Goal: Transaction & Acquisition: Purchase product/service

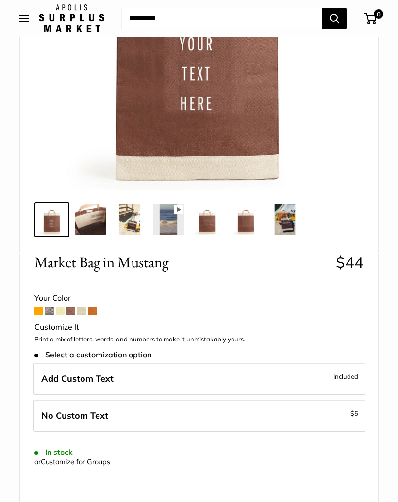
scroll to position [210, 0]
click at [56, 314] on span at bounding box center [60, 311] width 9 height 9
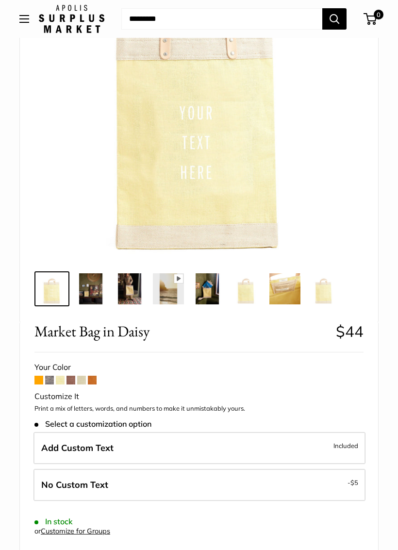
scroll to position [183, 0]
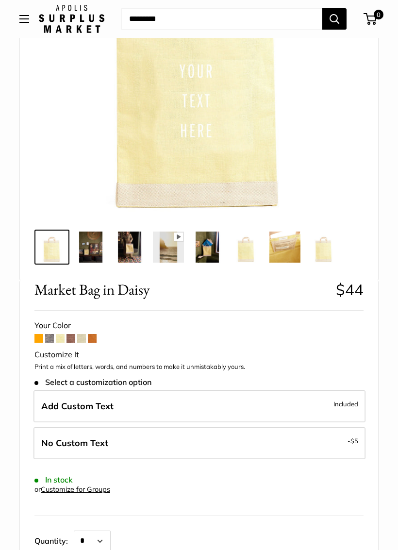
click at [80, 342] on span at bounding box center [81, 338] width 9 height 9
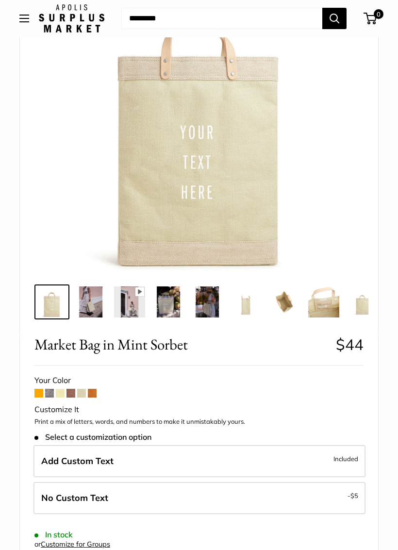
scroll to position [134, 0]
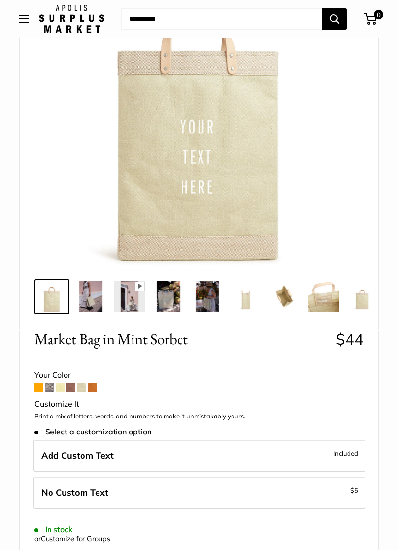
click at [48, 386] on span at bounding box center [49, 388] width 9 height 9
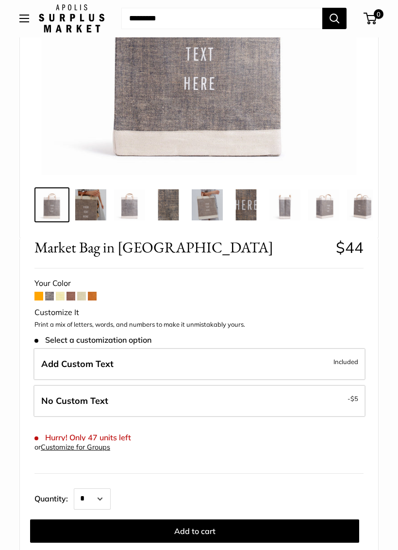
scroll to position [225, 0]
click at [132, 363] on label "Add Custom Text Included" at bounding box center [199, 364] width 332 height 32
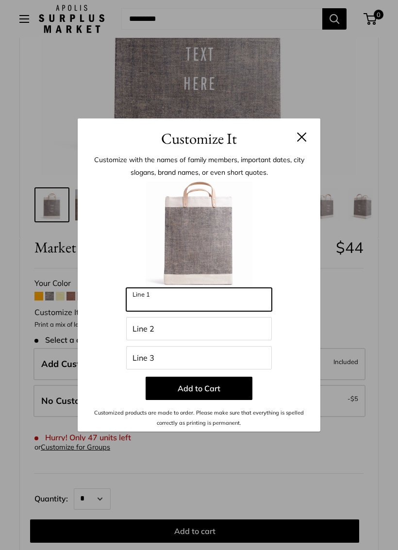
click at [220, 303] on input "Line 1" at bounding box center [199, 299] width 146 height 23
type input "******"
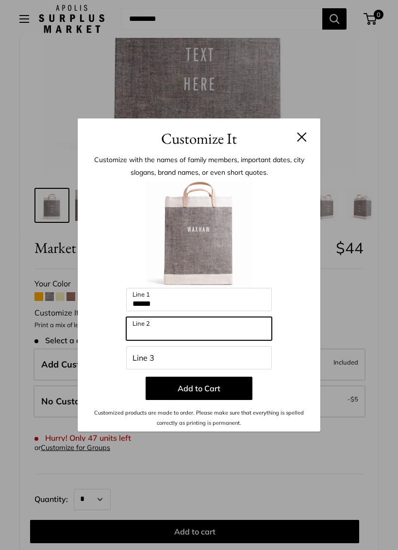
click at [166, 331] on input "Line 2" at bounding box center [199, 328] width 146 height 23
type input "**"
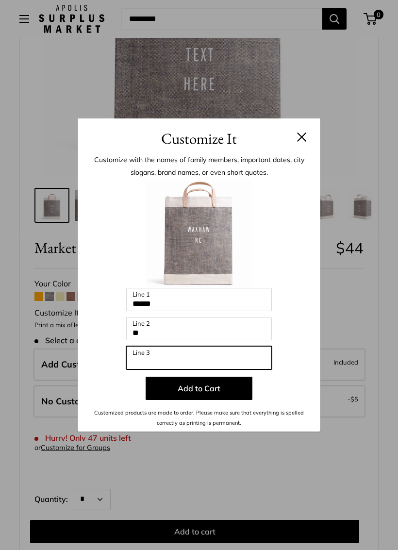
click at [176, 362] on input "Line 3" at bounding box center [199, 357] width 146 height 23
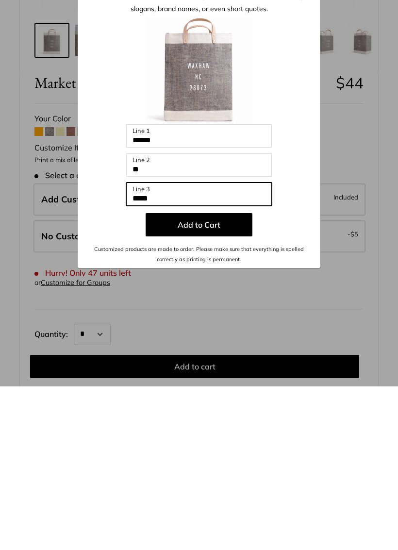
type input "*****"
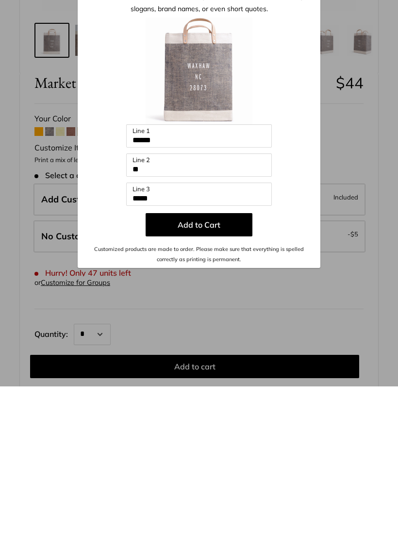
click at [228, 377] on button "Add to Cart" at bounding box center [199, 388] width 107 height 23
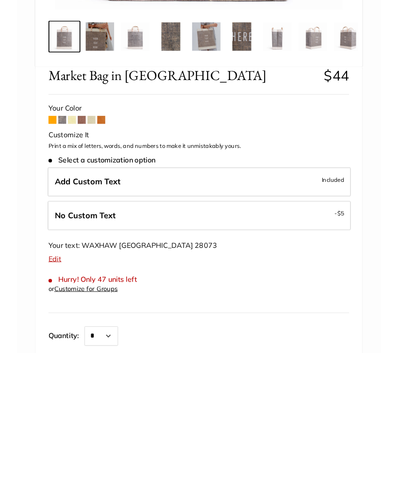
scroll to position [390, 0]
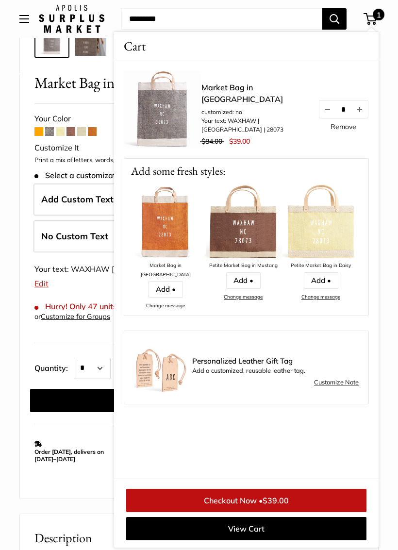
click at [257, 496] on link "Checkout Now • $39.00" at bounding box center [246, 500] width 240 height 23
